Goal: Task Accomplishment & Management: Use online tool/utility

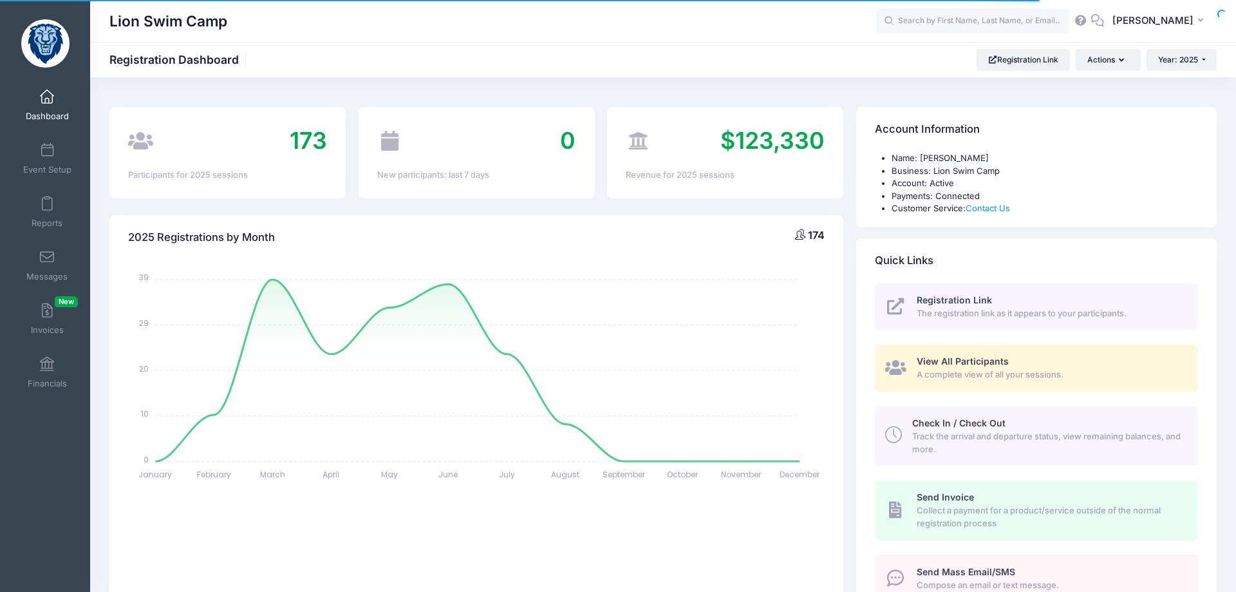
select select
click at [47, 210] on span at bounding box center [47, 204] width 0 height 14
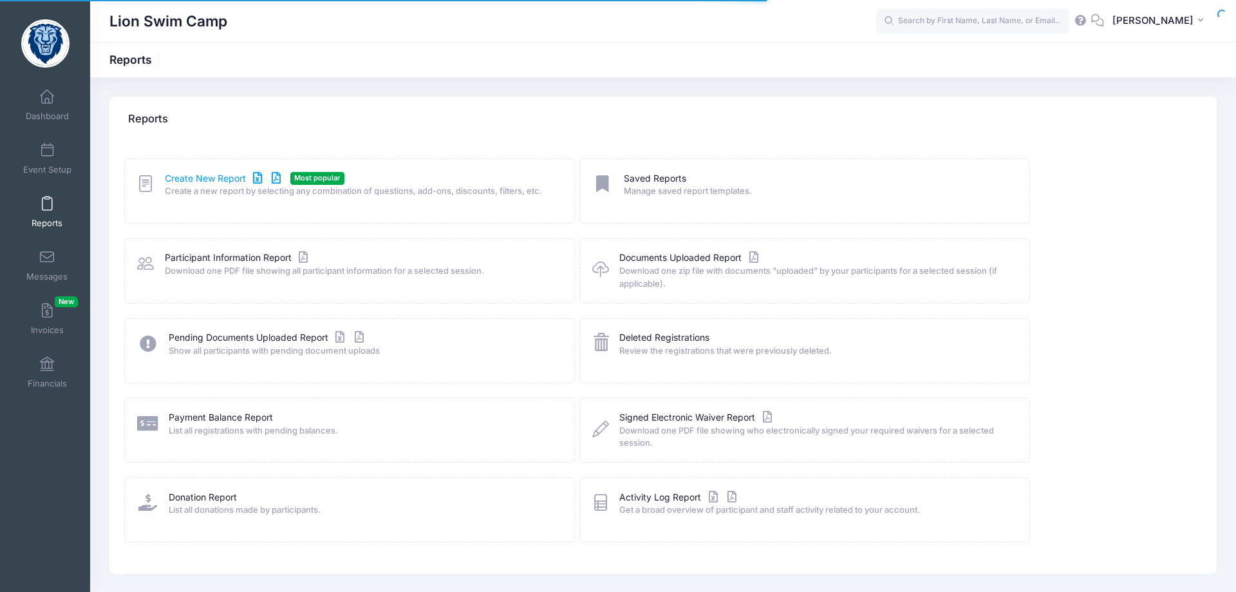
click at [213, 180] on link "Create New Report" at bounding box center [225, 179] width 120 height 14
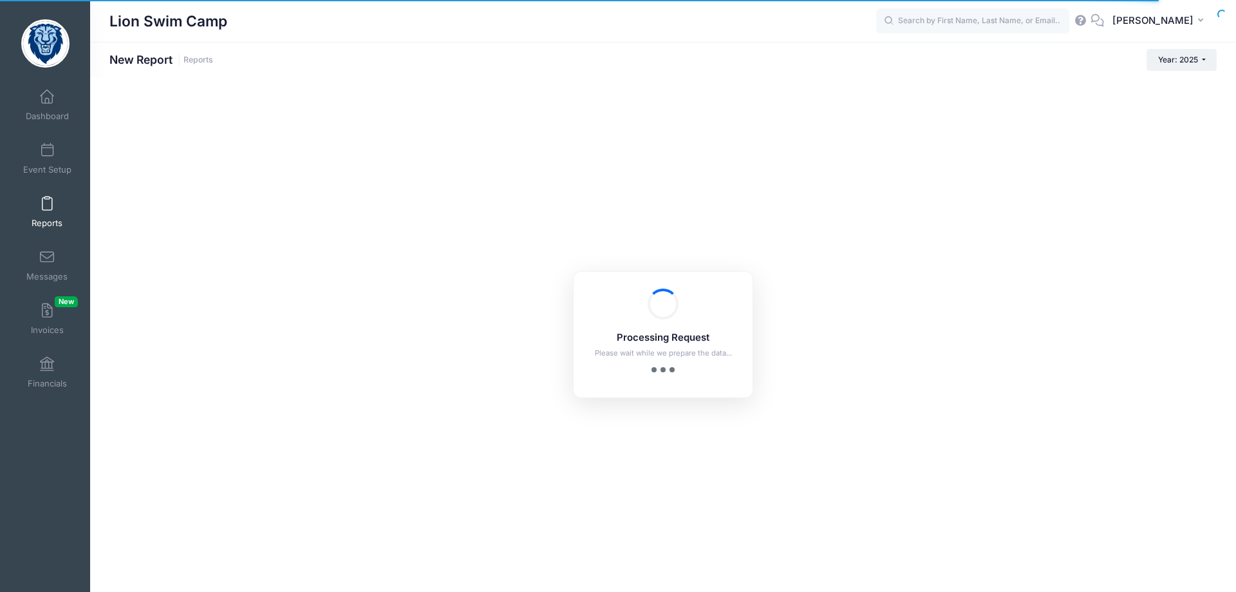
checkbox input "true"
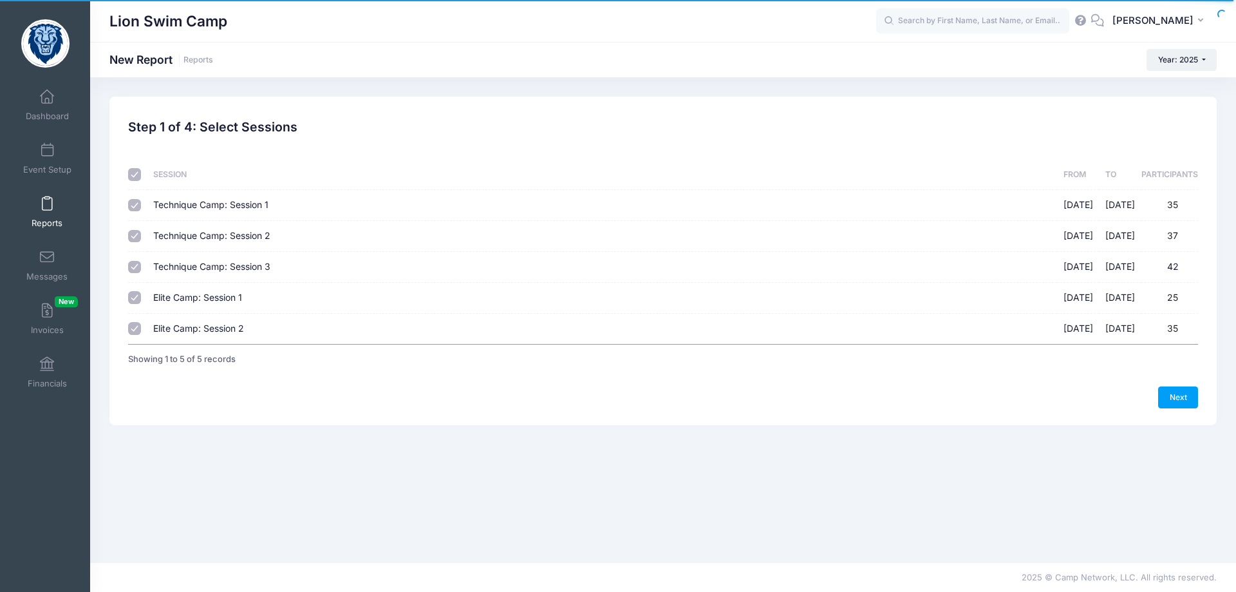
click at [135, 176] on input "checkbox" at bounding box center [134, 174] width 13 height 13
checkbox input "false"
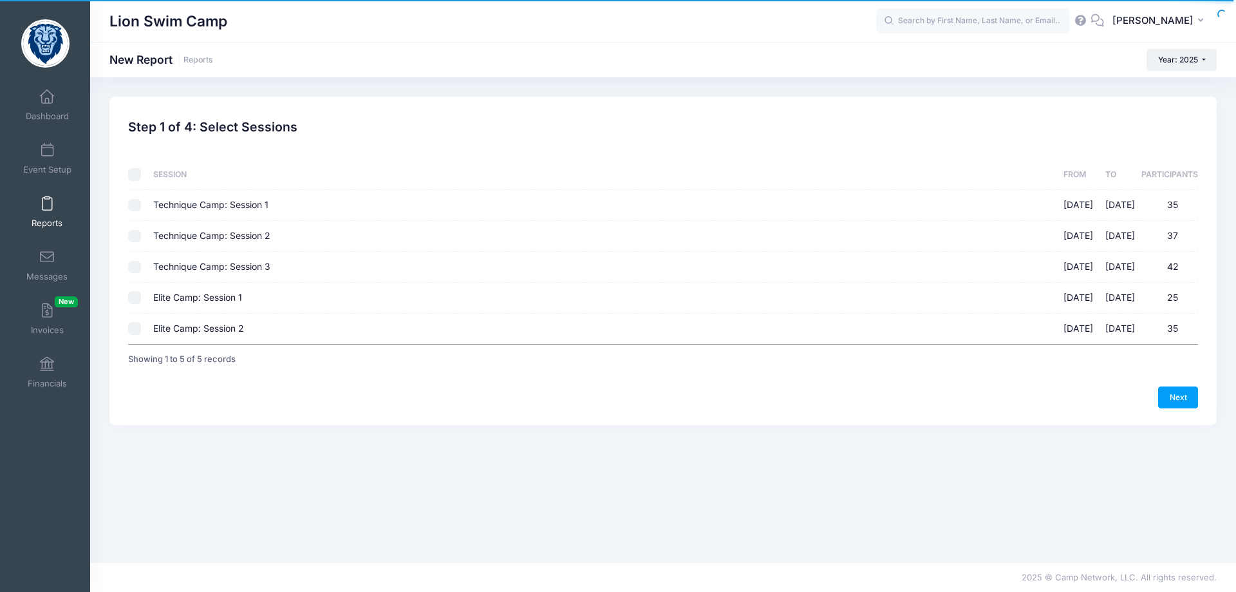
checkbox input "false"
click at [135, 176] on input "checkbox" at bounding box center [134, 174] width 13 height 13
checkbox input "true"
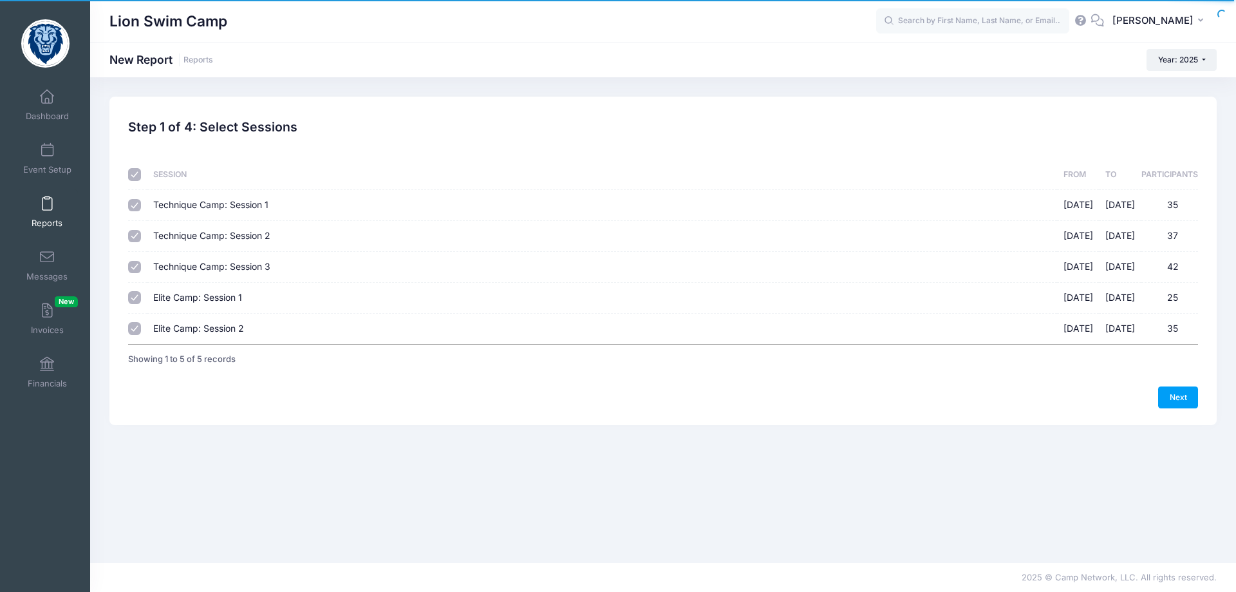
checkbox input "true"
click at [1177, 398] on link "Next" at bounding box center [1178, 397] width 40 height 22
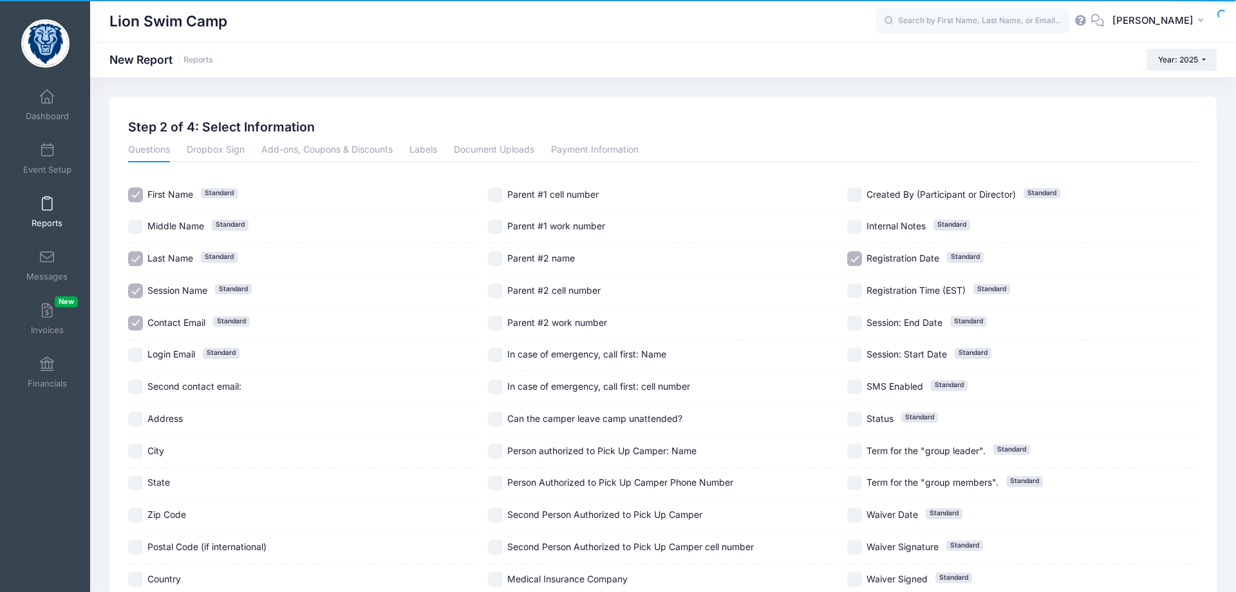
click at [134, 196] on input "First Name Standard" at bounding box center [135, 194] width 15 height 15
checkbox input "false"
click at [135, 254] on input "Last Name Standard" at bounding box center [135, 258] width 15 height 15
checkbox input "false"
click at [136, 289] on input "Session Name Standard" at bounding box center [135, 290] width 15 height 15
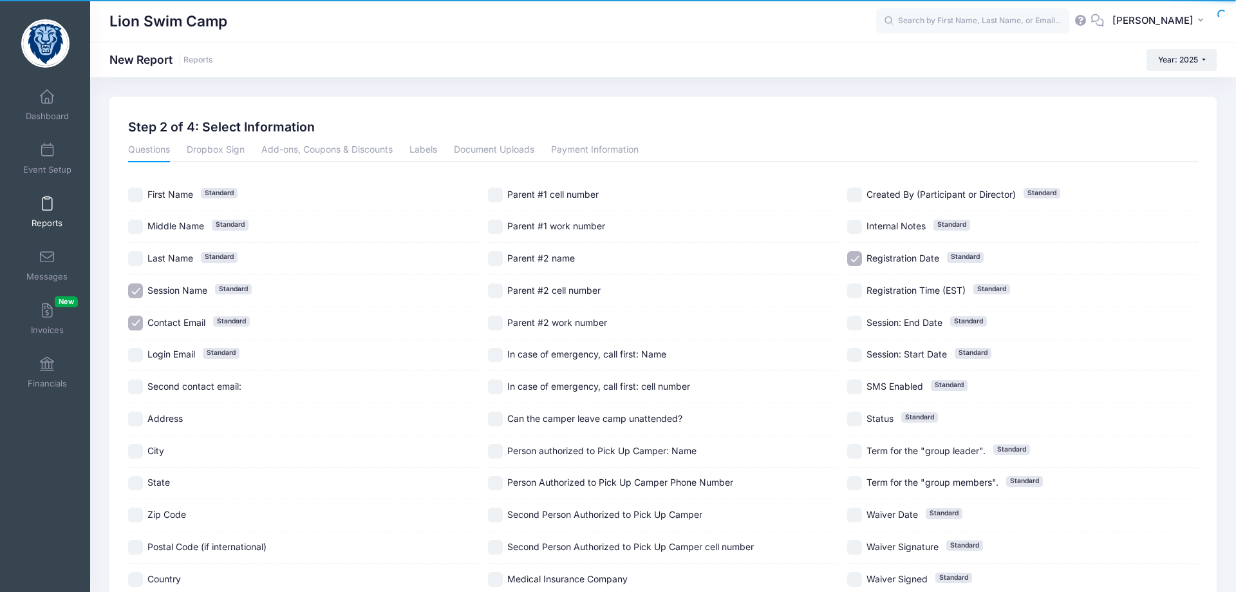
checkbox input "false"
click at [135, 325] on input "Contact Email Standard" at bounding box center [135, 322] width 15 height 15
checkbox input "false"
click at [135, 517] on input "Zip Code" at bounding box center [135, 514] width 15 height 15
checkbox input "true"
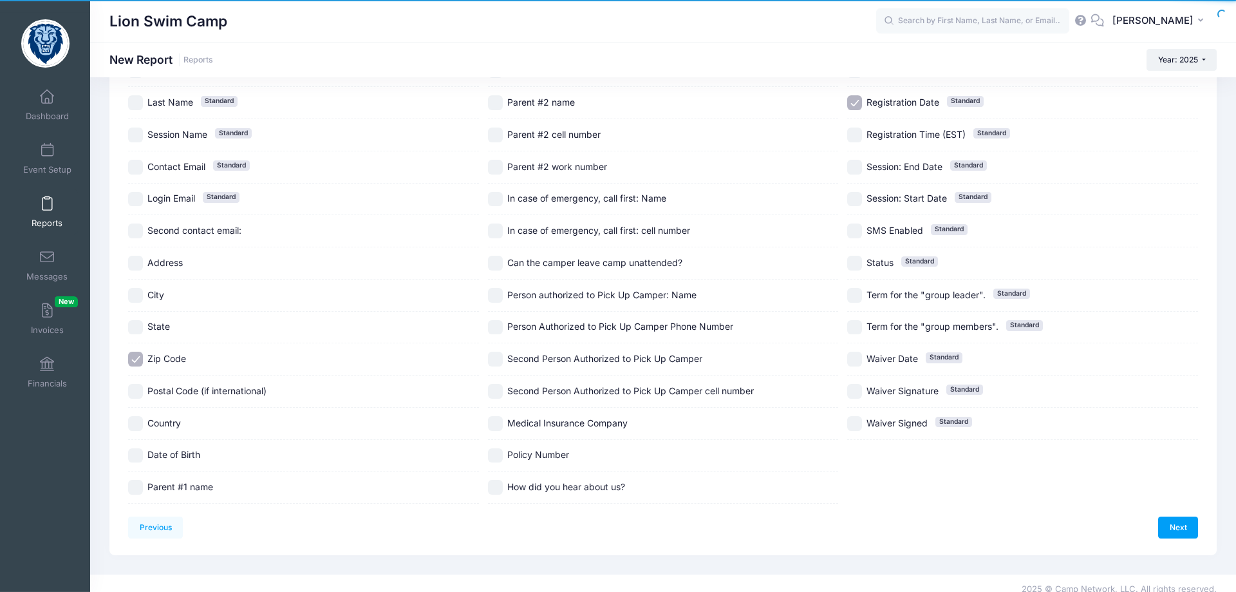
scroll to position [168, 0]
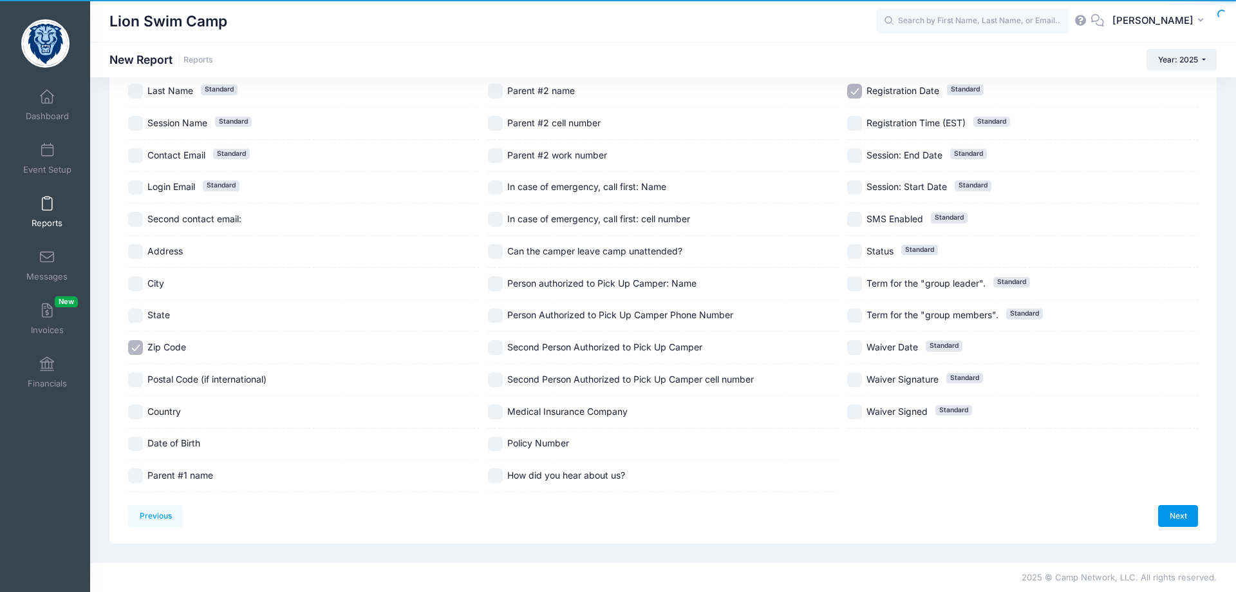
click at [1171, 516] on link "Next" at bounding box center [1178, 516] width 40 height 22
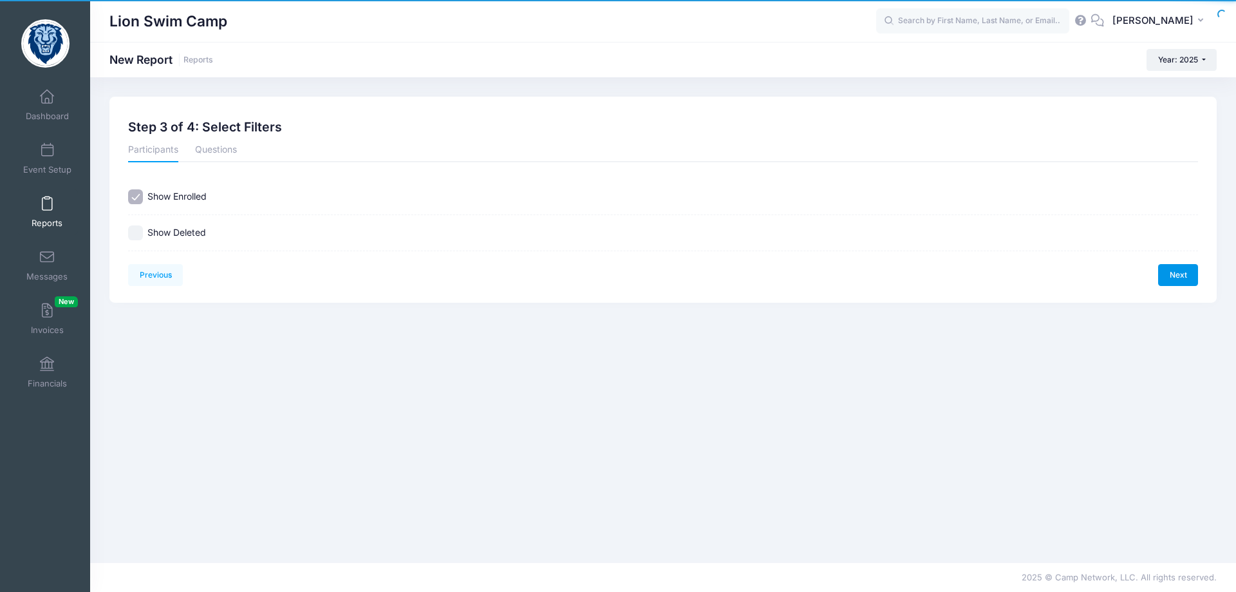
click at [1182, 278] on link "Next" at bounding box center [1178, 275] width 40 height 22
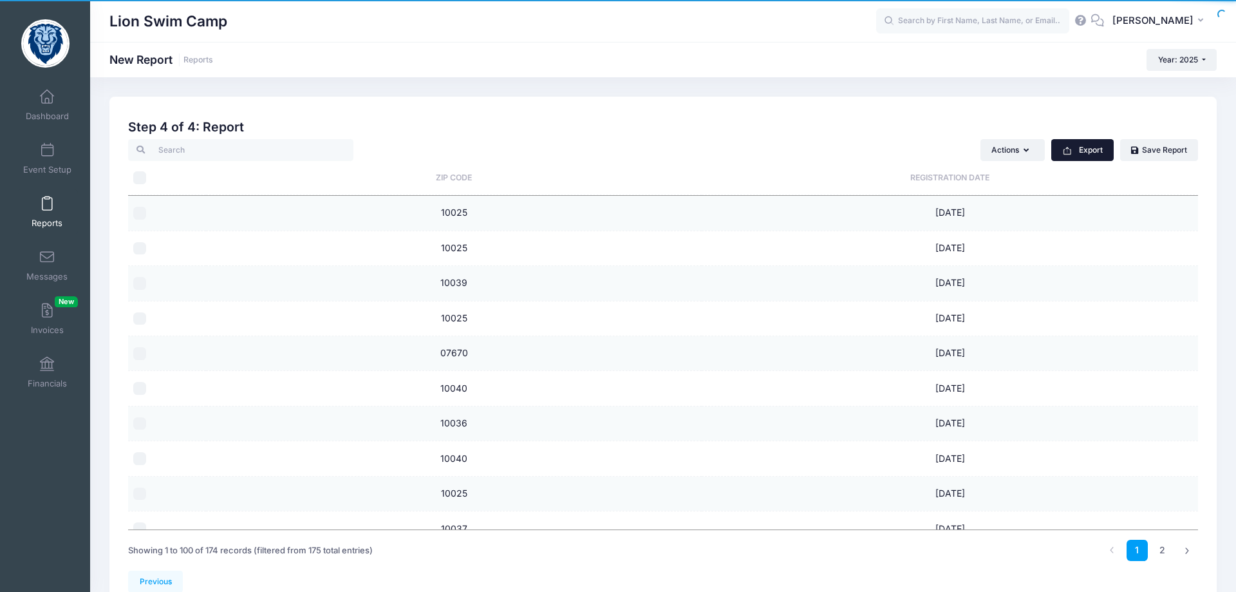
click at [1091, 149] on button "Export" at bounding box center [1082, 150] width 62 height 22
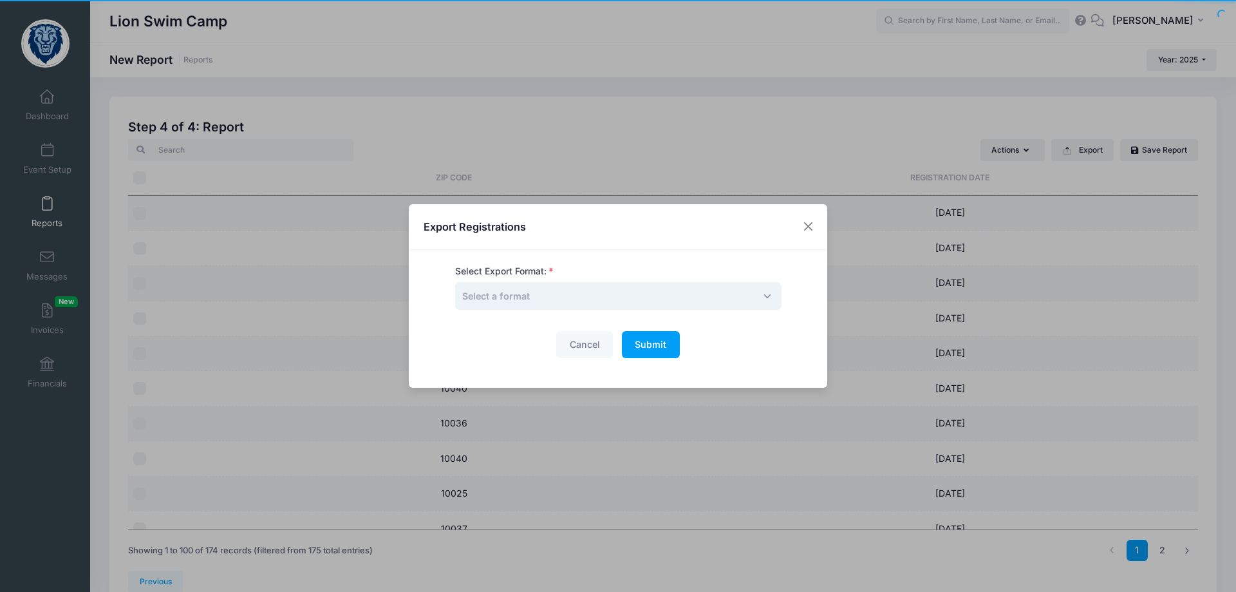
click at [523, 291] on span "Select a format" at bounding box center [496, 295] width 68 height 11
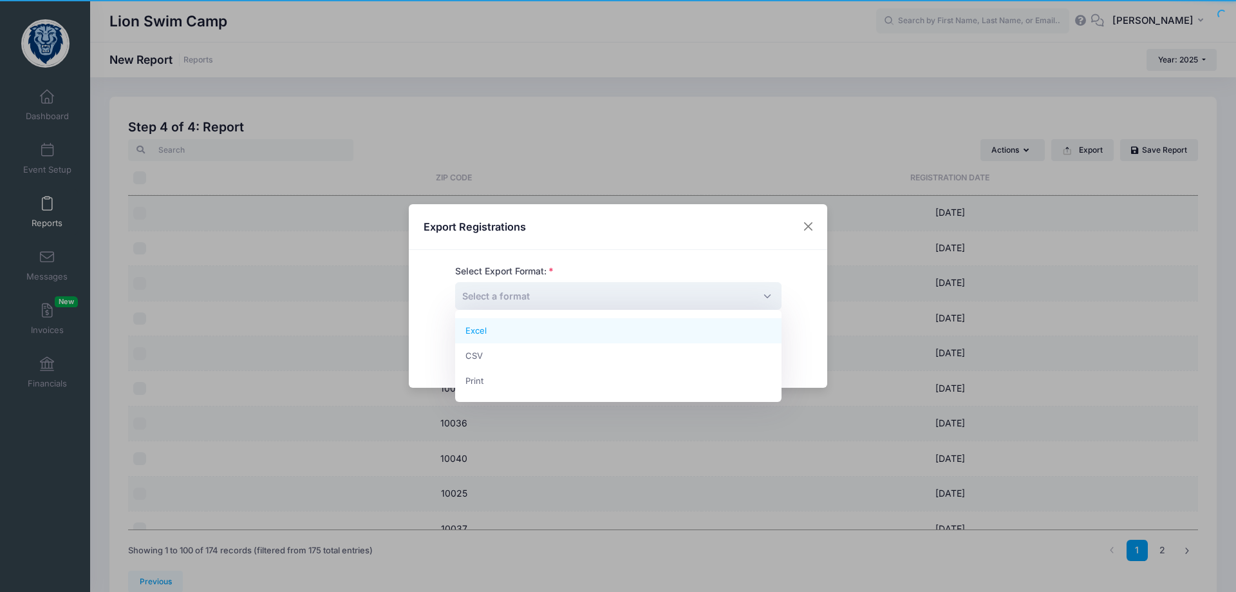
select select "excel"
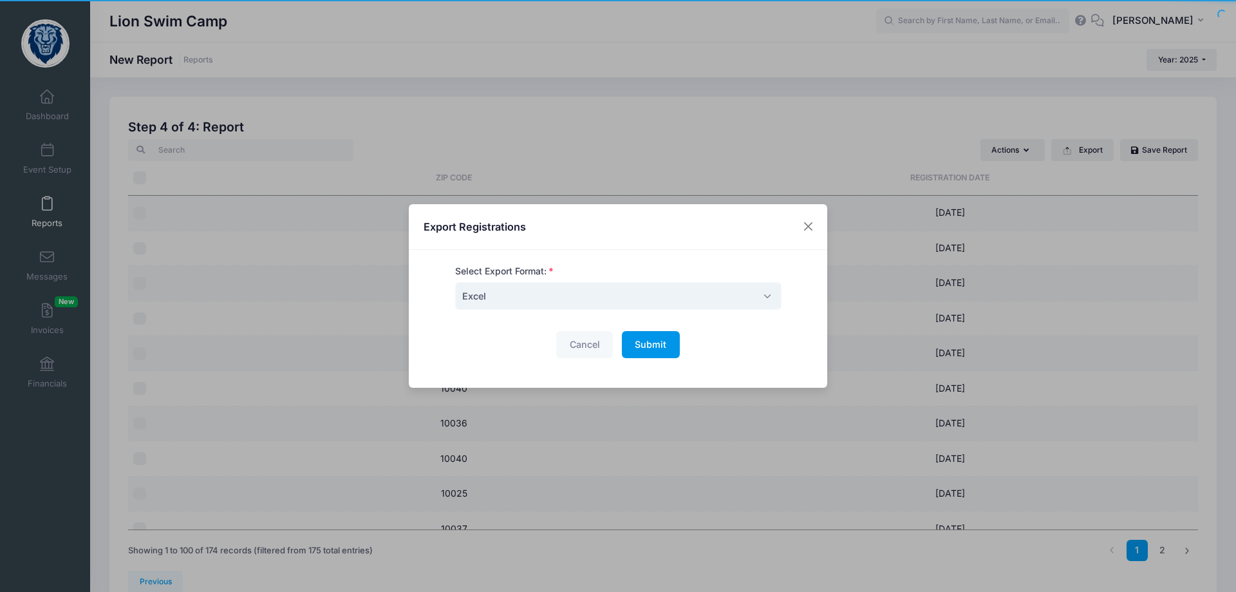
click at [661, 340] on span "Submit" at bounding box center [651, 344] width 32 height 11
